Goal: Submit feedback/report problem: Submit feedback/report problem

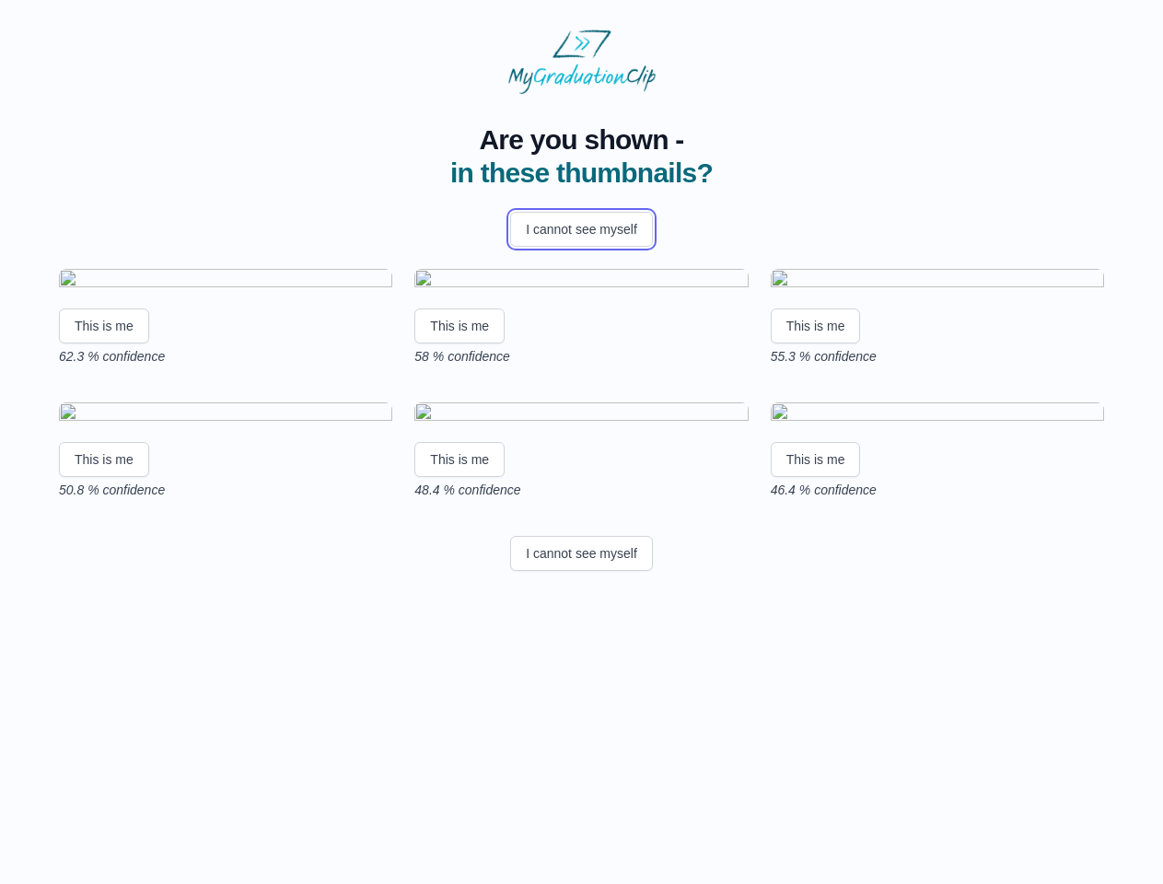
click at [581, 229] on button "I cannot see myself" at bounding box center [581, 229] width 143 height 35
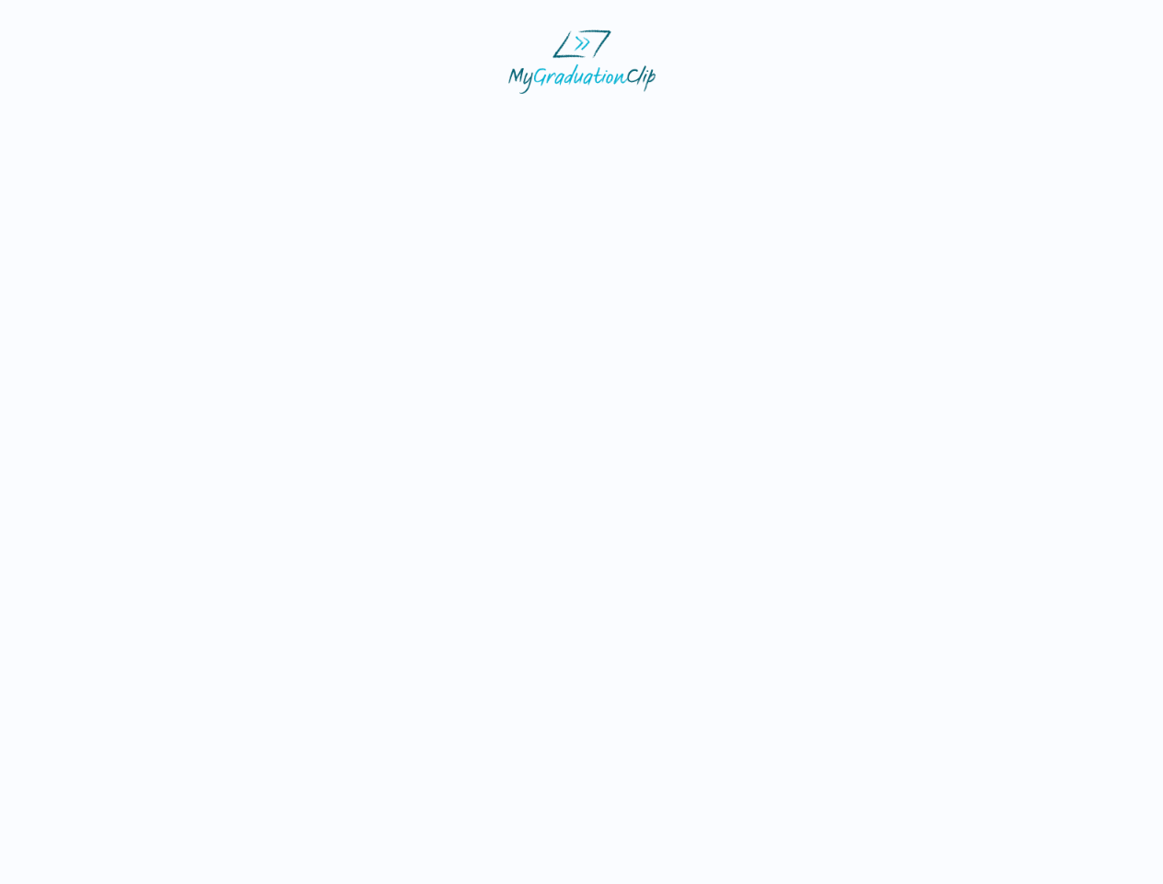
click at [104, 123] on html at bounding box center [581, 61] width 1163 height 123
click at [462, 123] on html at bounding box center [581, 61] width 1163 height 123
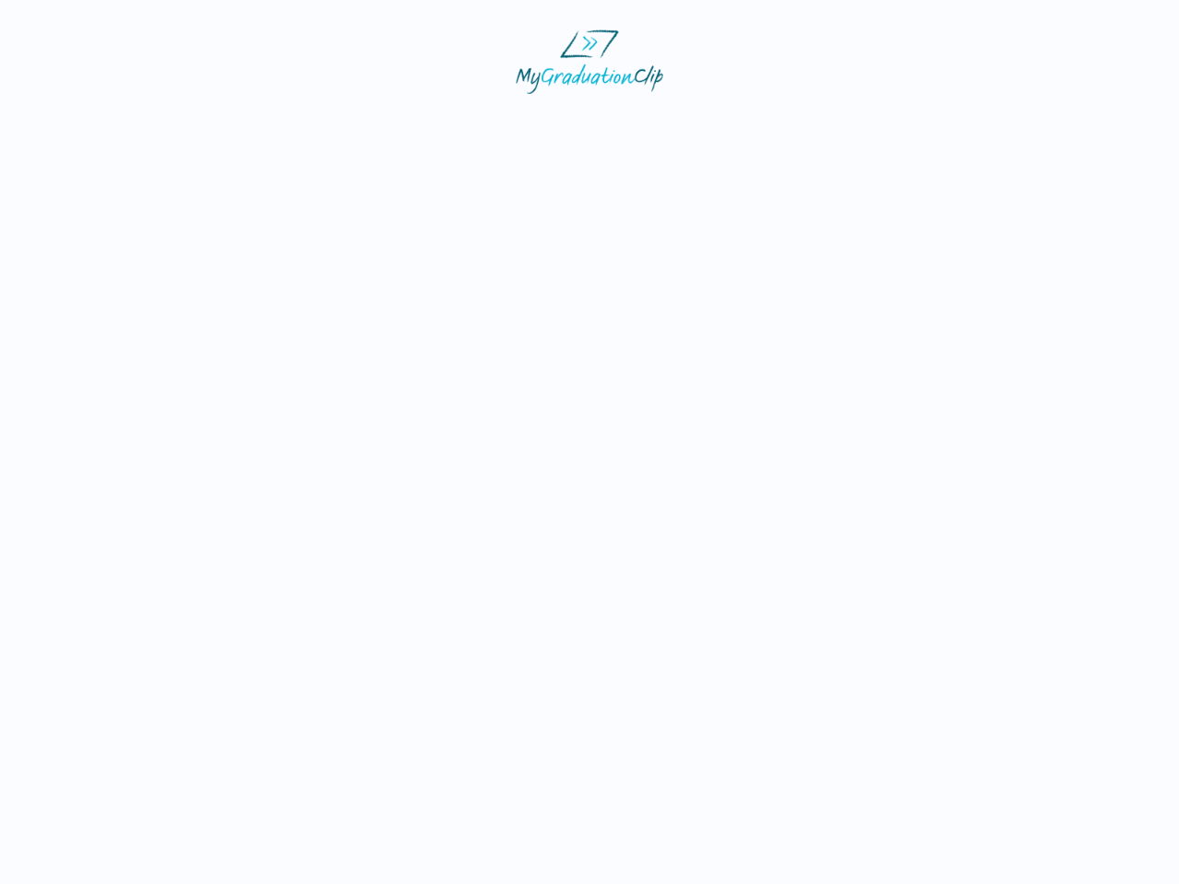
click at [821, 123] on html at bounding box center [589, 61] width 1179 height 123
click at [104, 123] on html at bounding box center [589, 61] width 1179 height 123
click at [462, 123] on html at bounding box center [589, 61] width 1179 height 123
click at [821, 123] on html at bounding box center [589, 61] width 1179 height 123
click at [581, 123] on html at bounding box center [589, 61] width 1179 height 123
